Goal: Task Accomplishment & Management: Complete application form

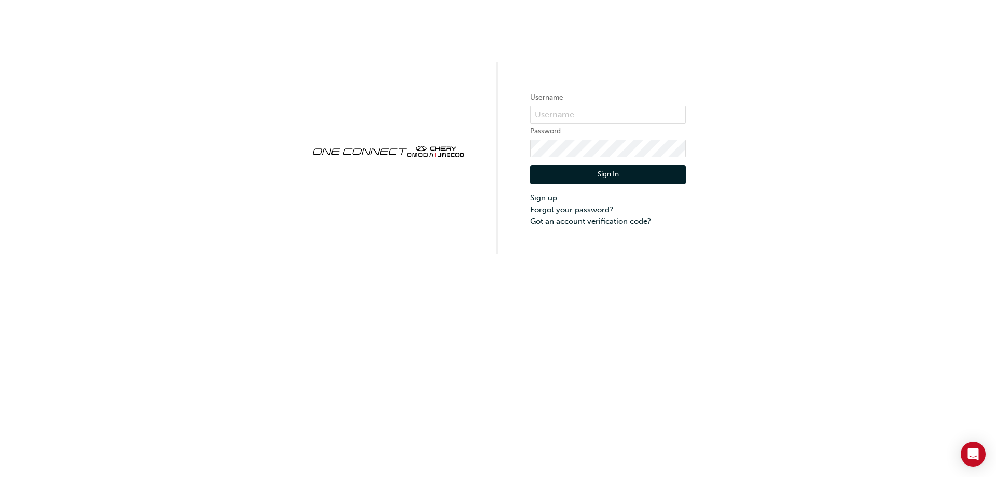
click at [540, 194] on link "Sign up" at bounding box center [608, 198] width 156 height 12
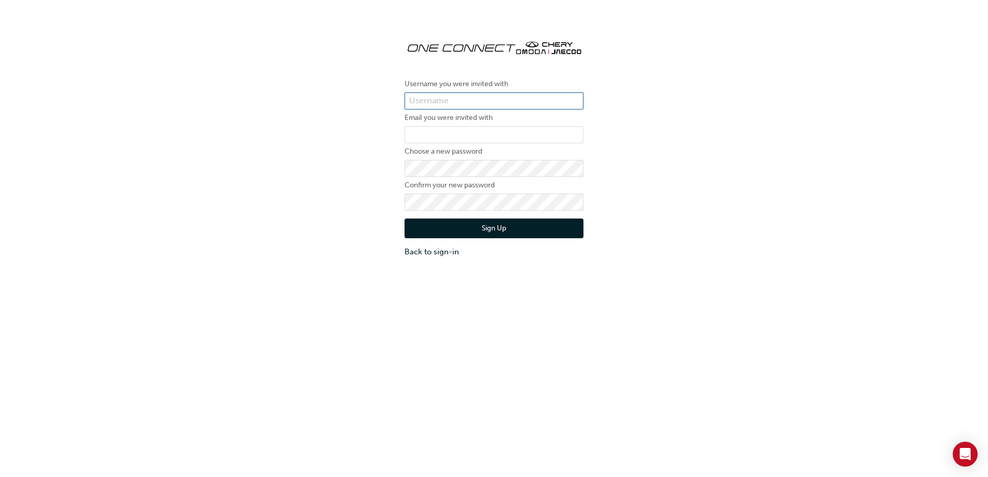
click at [445, 103] on input "text" at bounding box center [494, 101] width 179 height 18
click at [743, 94] on div "Username you were invited with Email you were invited with Choose a new passwor…" at bounding box center [494, 144] width 988 height 242
click at [470, 100] on input "text" at bounding box center [494, 101] width 179 height 18
type input "one00622"
click at [492, 134] on input "email" at bounding box center [494, 135] width 179 height 18
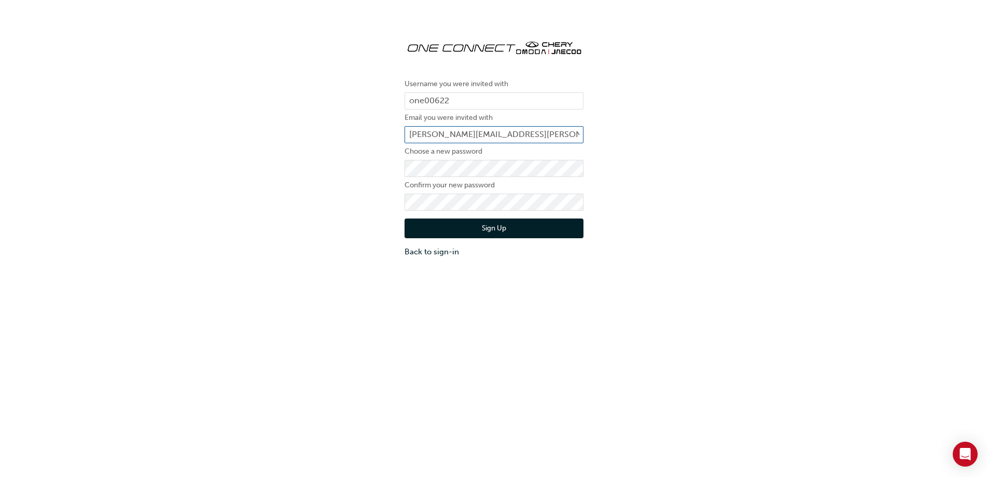
scroll to position [0, 2]
type input "[PERSON_NAME][EMAIL_ADDRESS][PERSON_NAME][DOMAIN_NAME]"
click button "Sign Up" at bounding box center [494, 228] width 179 height 20
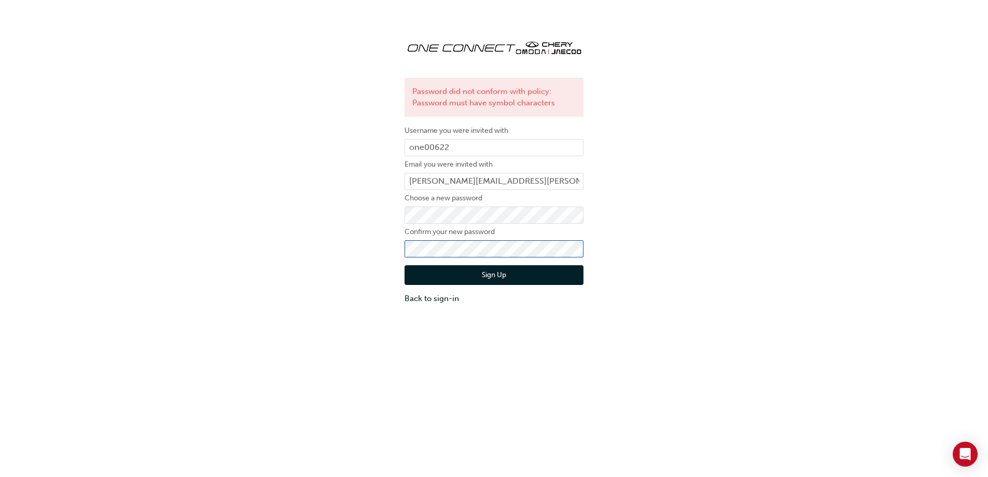
click button "Sign Up" at bounding box center [494, 275] width 179 height 20
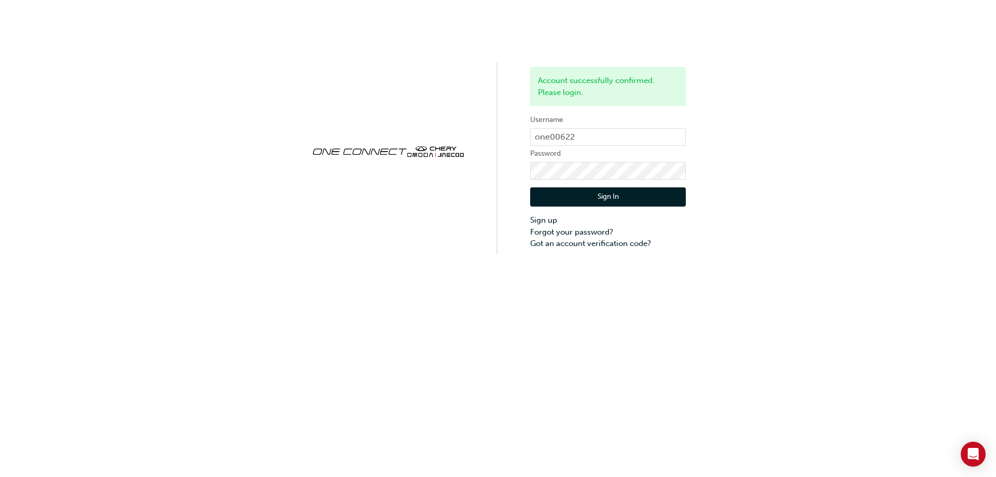
click at [657, 202] on button "Sign In" at bounding box center [608, 197] width 156 height 20
